Goal: Navigation & Orientation: Understand site structure

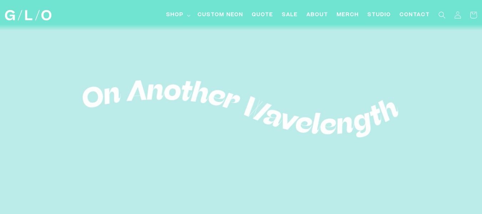
scroll to position [36, 0]
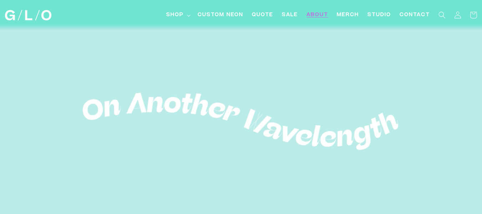
click at [313, 13] on span "About" at bounding box center [318, 14] width 22 height 7
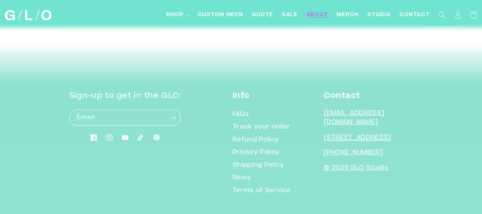
scroll to position [2876, 0]
click at [179, 12] on span "Shop" at bounding box center [174, 14] width 17 height 7
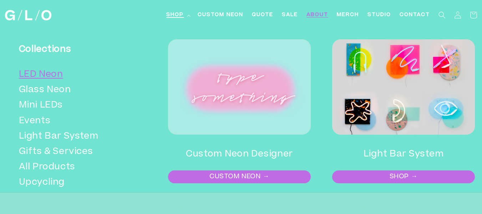
click at [33, 75] on link "LED Neon" at bounding box center [80, 74] width 123 height 15
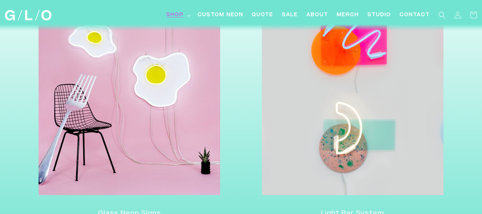
scroll to position [1963, 0]
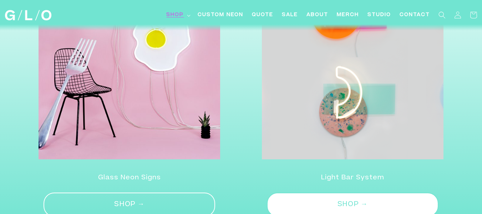
click at [174, 199] on link "SHOP →" at bounding box center [130, 204] width 172 height 25
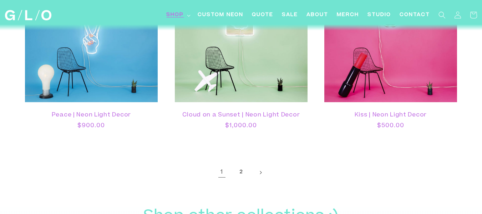
scroll to position [1677, 0]
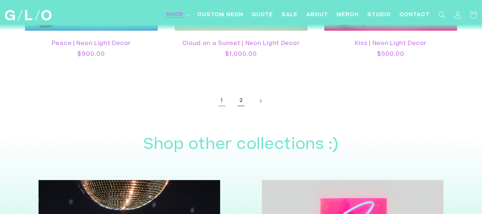
click at [241, 93] on link "2" at bounding box center [241, 101] width 16 height 16
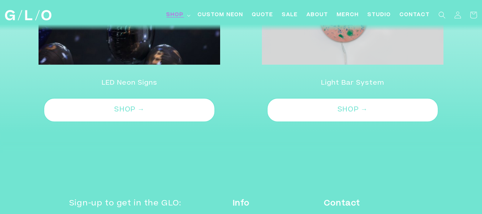
scroll to position [928, 0]
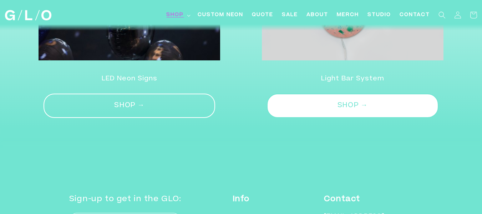
click at [166, 98] on link "SHOP →" at bounding box center [130, 105] width 172 height 25
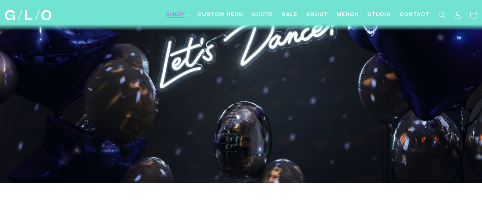
scroll to position [71, 0]
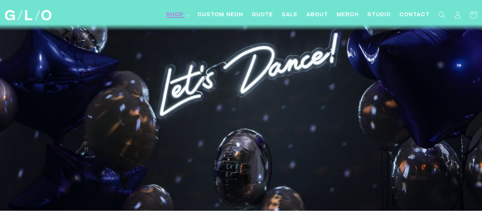
click at [184, 10] on summary "Shop" at bounding box center [177, 15] width 31 height 16
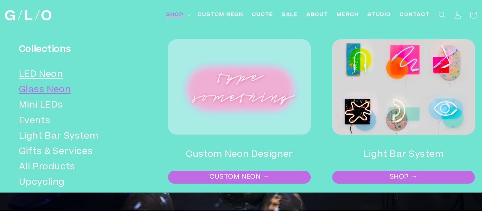
click at [58, 91] on link "Glass Neon" at bounding box center [80, 89] width 123 height 15
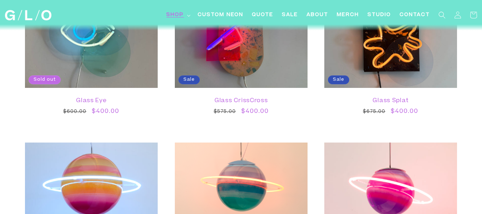
scroll to position [714, 0]
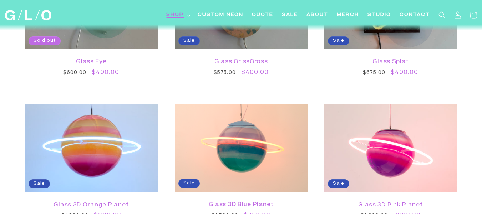
click at [173, 13] on span "Shop" at bounding box center [174, 14] width 17 height 7
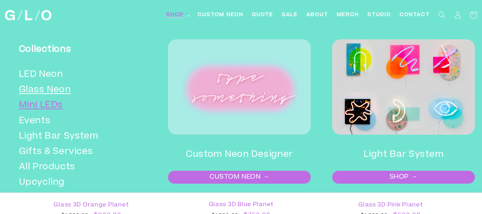
click at [55, 106] on link "Mini LEDs" at bounding box center [80, 105] width 123 height 15
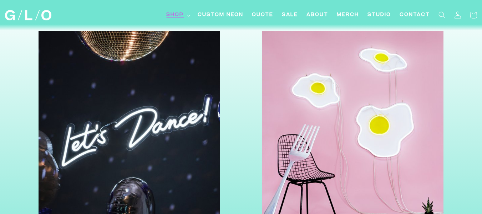
scroll to position [856, 0]
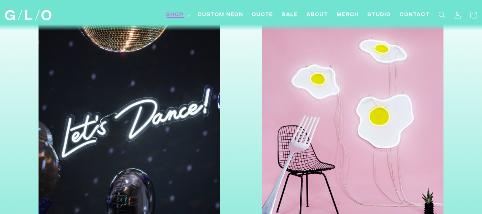
click at [182, 11] on summary "Shop" at bounding box center [177, 15] width 31 height 16
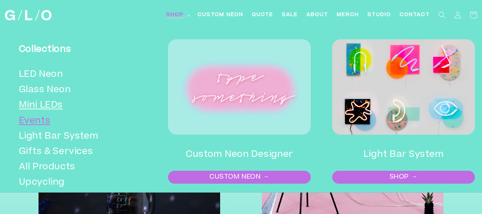
click at [44, 123] on link "Events" at bounding box center [80, 120] width 123 height 15
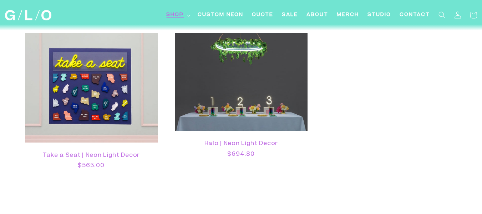
scroll to position [856, 0]
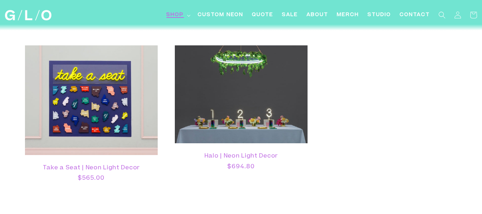
click at [181, 14] on span "Shop" at bounding box center [174, 14] width 17 height 7
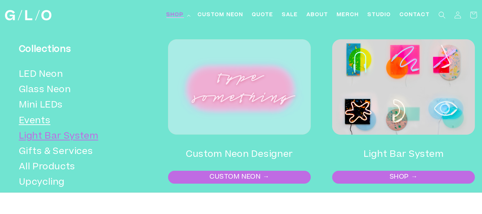
click at [69, 138] on link "Light Bar System" at bounding box center [80, 136] width 123 height 15
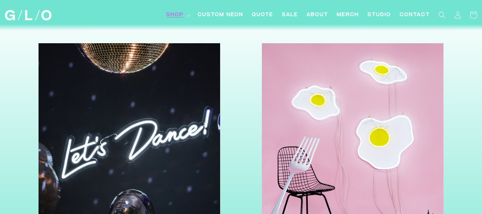
scroll to position [678, 0]
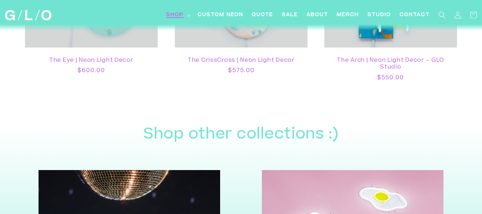
click at [171, 12] on span "Shop" at bounding box center [174, 14] width 17 height 7
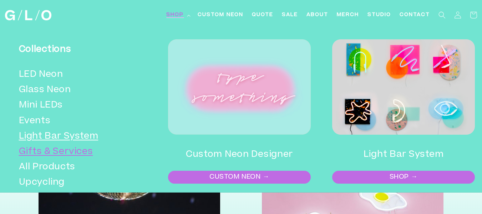
click at [79, 151] on link "Gifts & Services" at bounding box center [80, 151] width 123 height 15
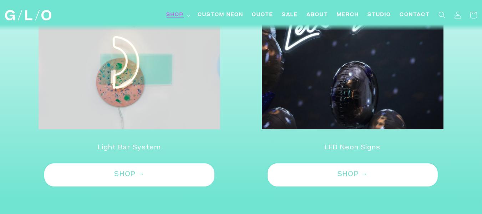
scroll to position [963, 0]
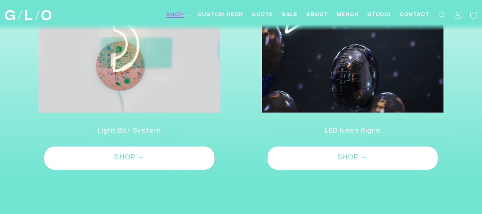
click at [175, 14] on span "Shop" at bounding box center [174, 14] width 17 height 7
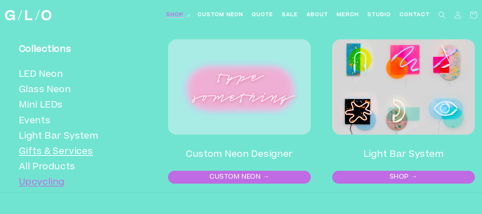
click at [59, 185] on link "Upcycling" at bounding box center [80, 182] width 123 height 15
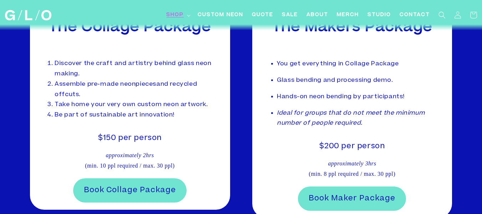
scroll to position [1142, 0]
